Goal: Information Seeking & Learning: Learn about a topic

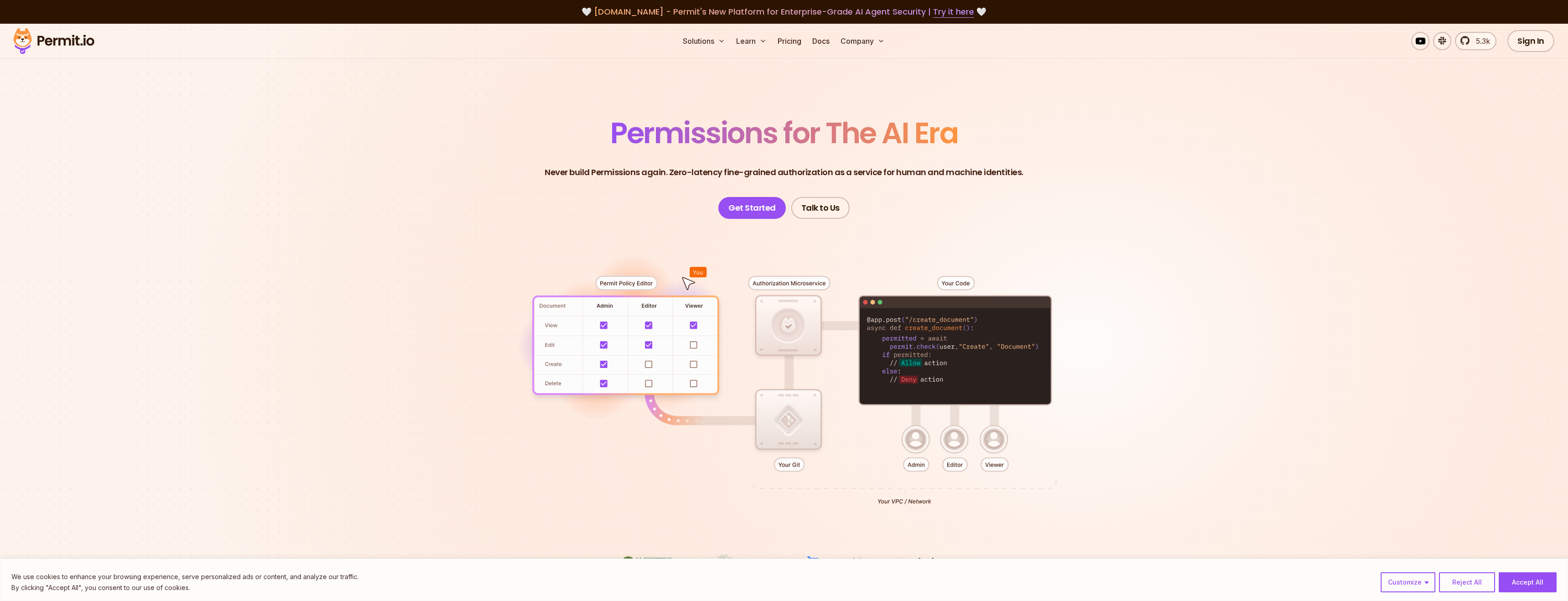
click at [614, 189] on header "Permissions for The AI Era Never build Permissions again. Zero-latency fine-gra…" at bounding box center [784, 168] width 638 height 101
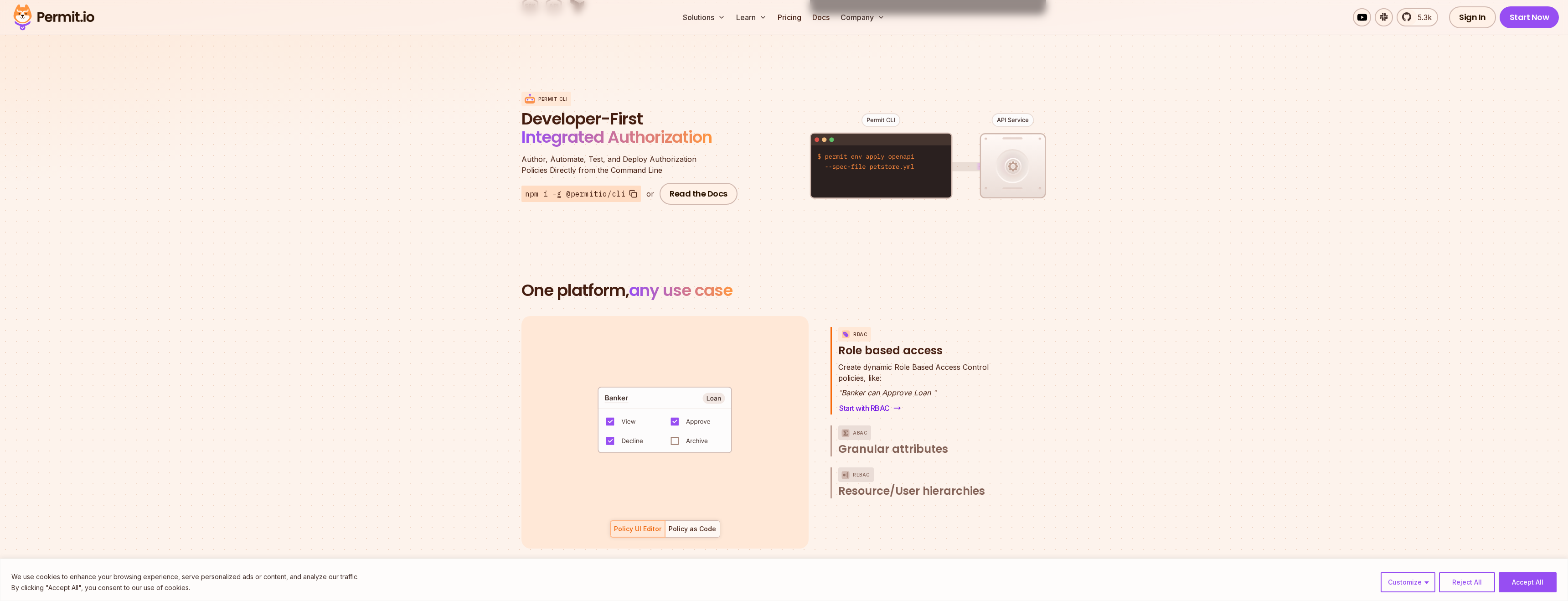
scroll to position [1081, 0]
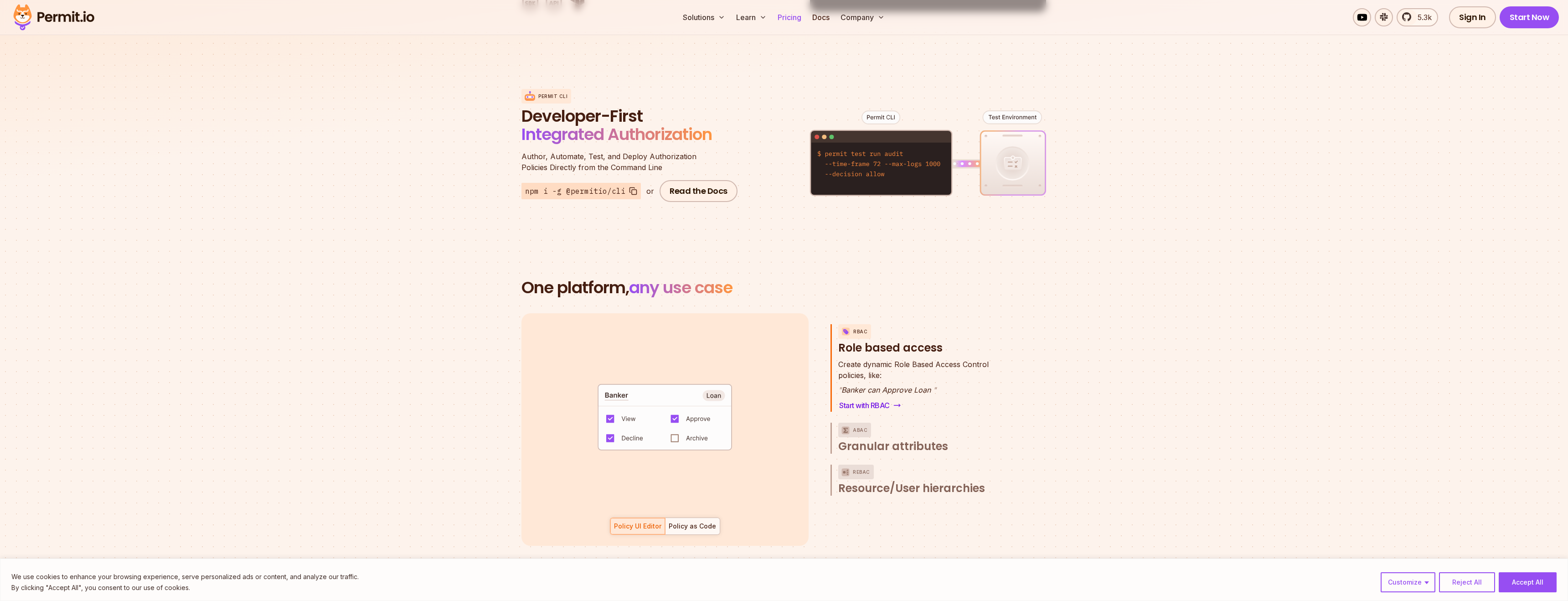
click at [790, 10] on link "Pricing" at bounding box center [789, 17] width 31 height 18
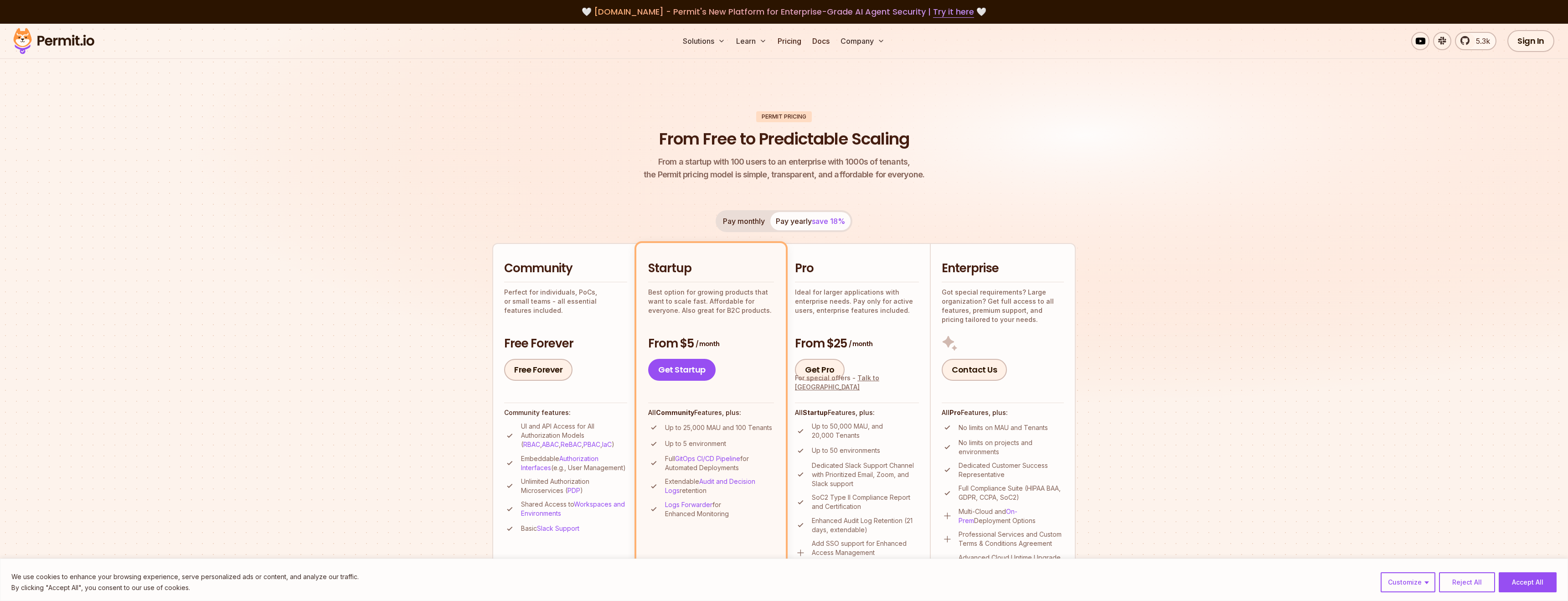
click at [563, 180] on header "Permit Pricing From Free to Predictable Scaling From a startup with 100 users t…" at bounding box center [784, 146] width 584 height 70
click at [135, 96] on img at bounding box center [784, 232] width 1568 height 418
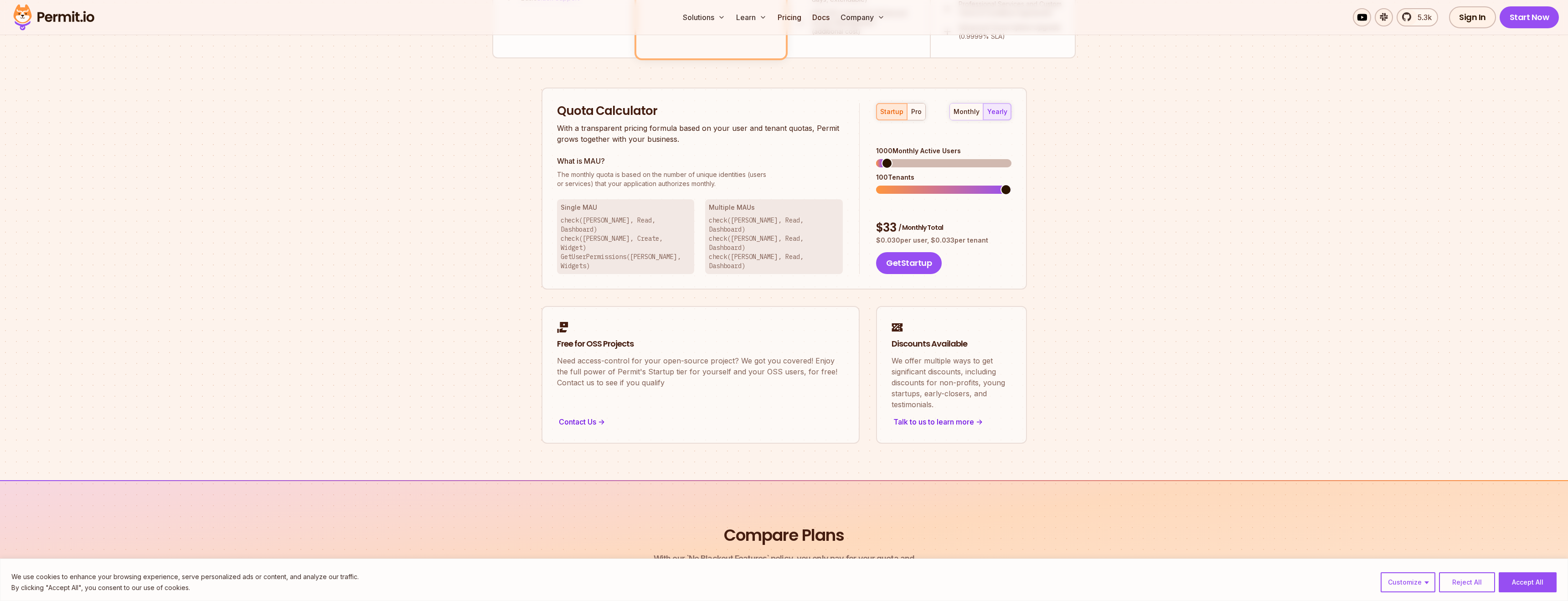
scroll to position [528, 0]
click at [915, 111] on div "pro" at bounding box center [917, 114] width 11 height 9
click at [876, 160] on span at bounding box center [881, 165] width 11 height 11
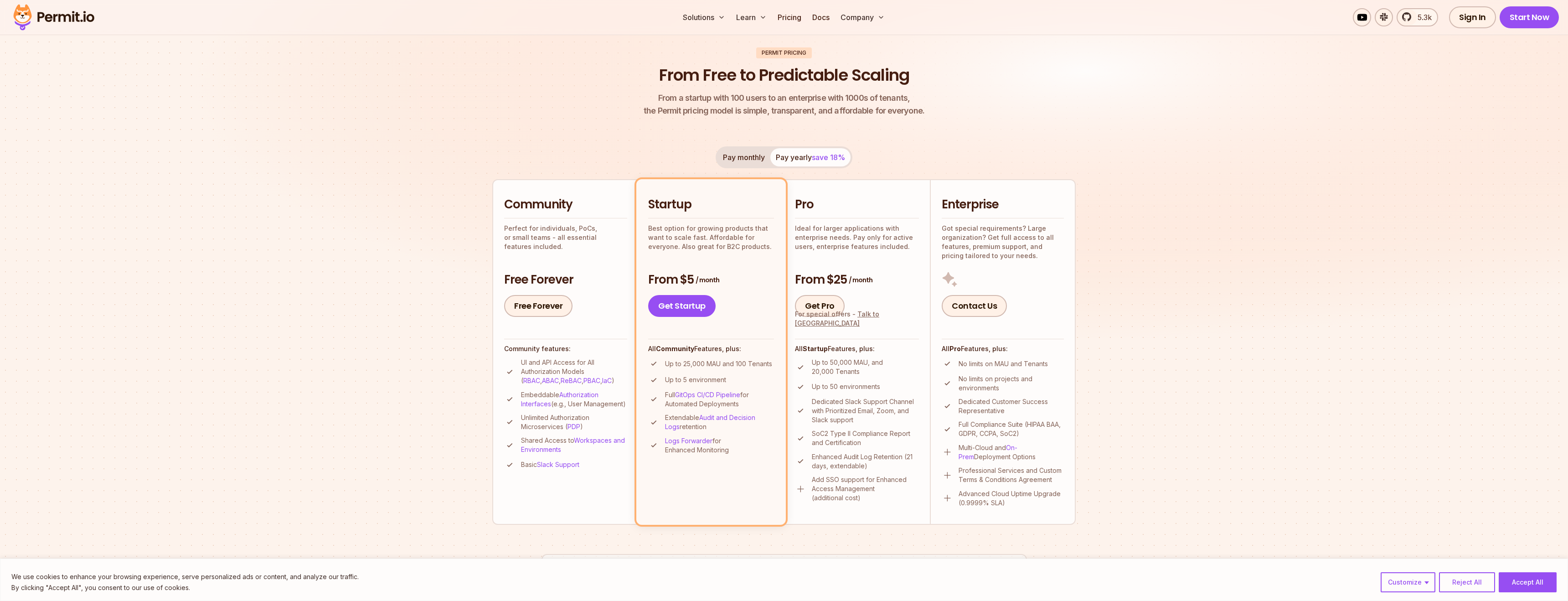
scroll to position [0, 0]
